Goal: Communication & Community: Answer question/provide support

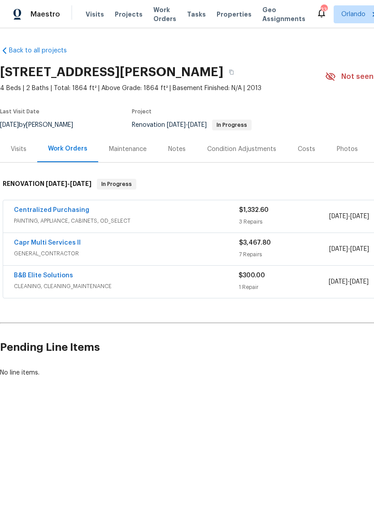
click at [26, 274] on link "B&B Elite Solutions" at bounding box center [43, 275] width 59 height 6
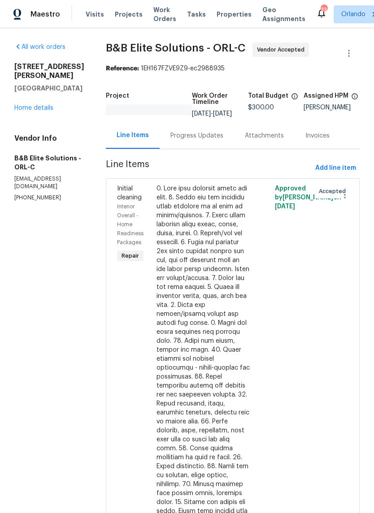
click at [286, 142] on div "Attachments" at bounding box center [264, 135] width 60 height 26
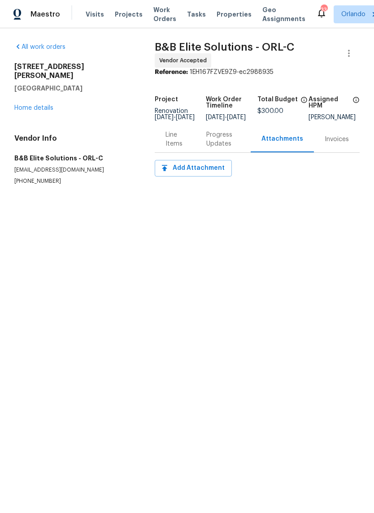
click at [216, 141] on div "Progress Updates" at bounding box center [223, 139] width 34 height 18
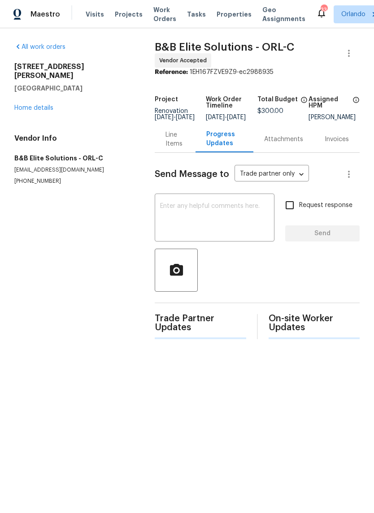
click at [245, 219] on textarea at bounding box center [214, 218] width 109 height 31
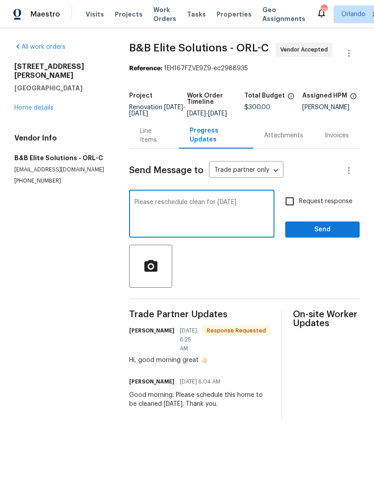
type textarea "Please reschedule clean for Monday."
click at [59, 264] on section "All work orders 3263 Plumlee Ct Grand Island, FL 32735 Home details Vendor Info…" at bounding box center [60, 231] width 93 height 377
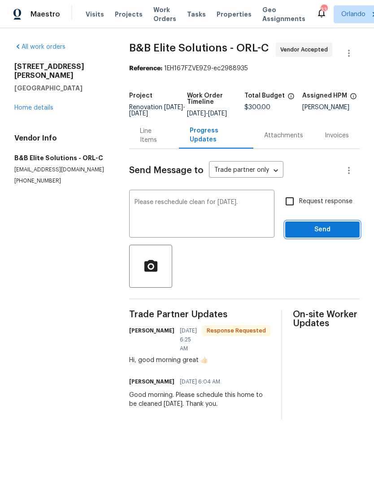
click at [336, 231] on span "Send" at bounding box center [322, 229] width 60 height 11
